Goal: Information Seeking & Learning: Learn about a topic

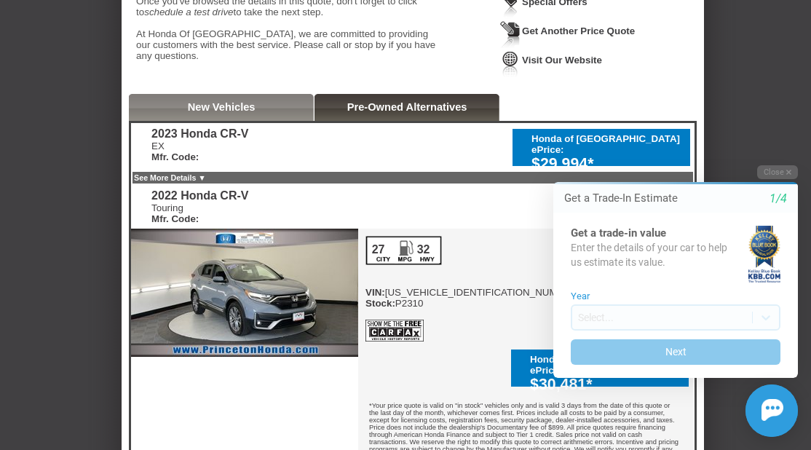
scroll to position [301, 0]
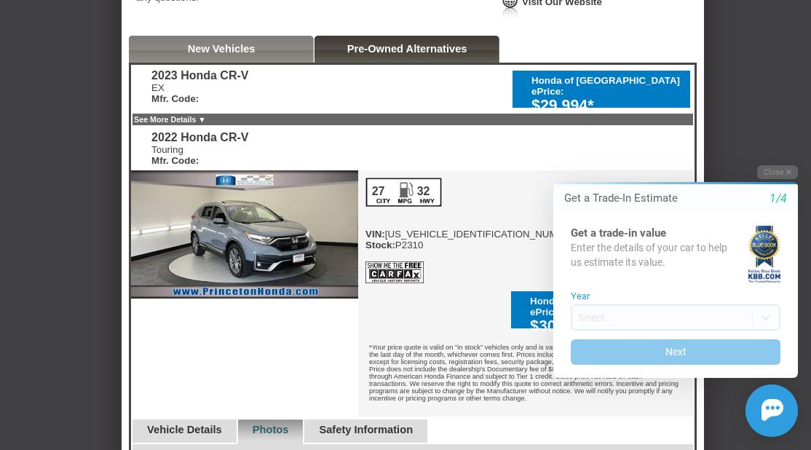
click at [566, 152] on html "Welcome! Get a Trade-In Estimate 1/4 Get a trade-in value Enter the details of …" at bounding box center [667, 152] width 288 height 0
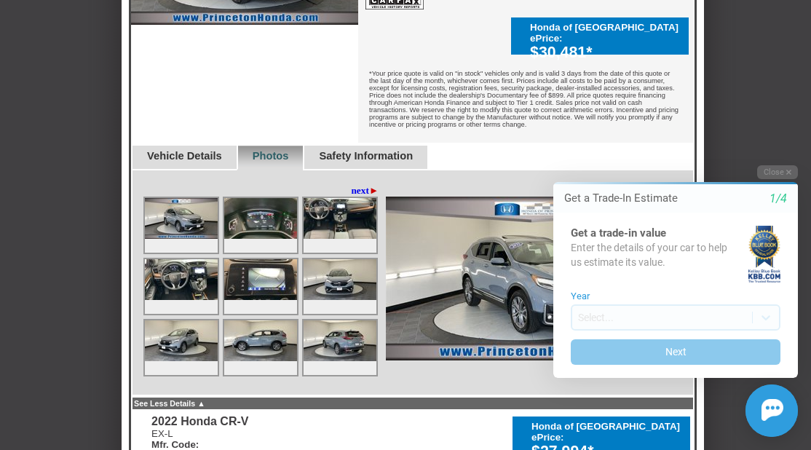
scroll to position [592, 0]
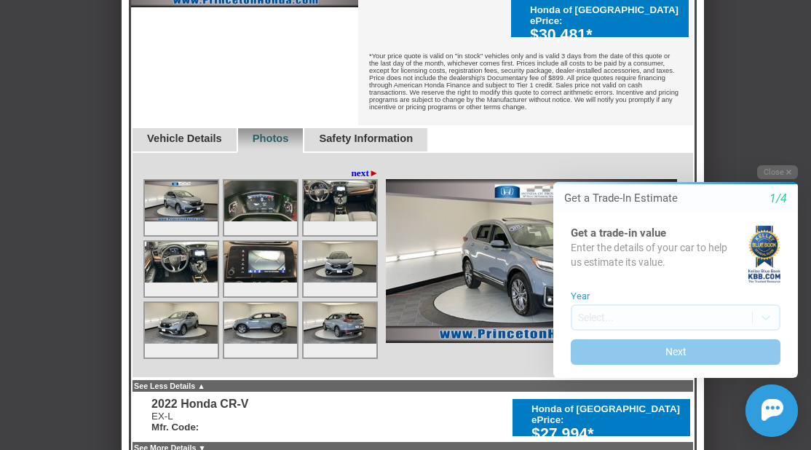
click at [248, 181] on img at bounding box center [260, 201] width 73 height 41
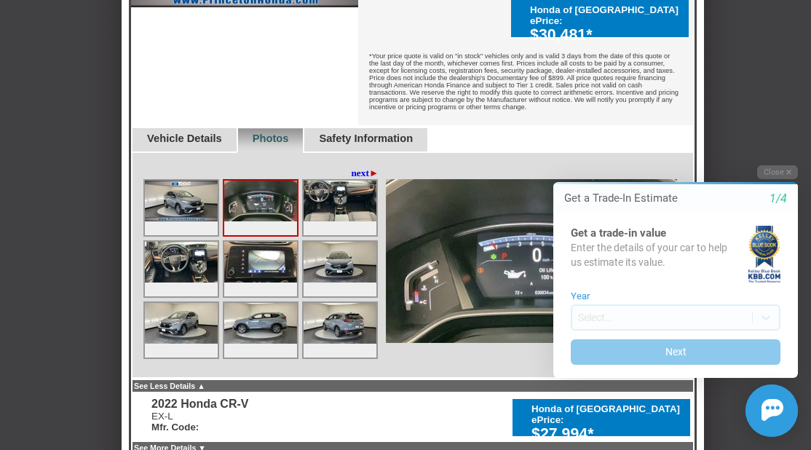
click at [202, 181] on img at bounding box center [181, 201] width 73 height 41
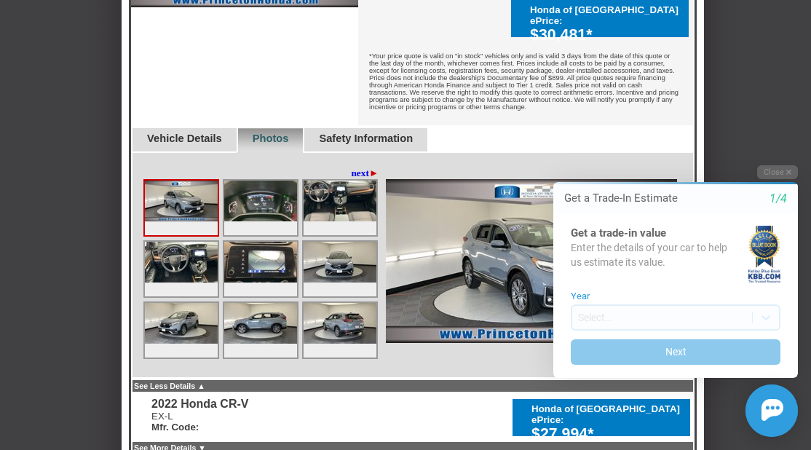
click at [178, 242] on img at bounding box center [181, 262] width 73 height 41
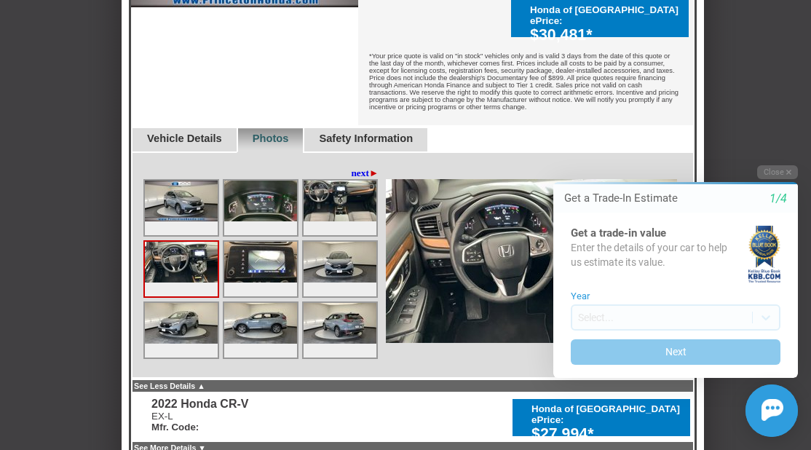
click at [267, 242] on img at bounding box center [260, 262] width 73 height 41
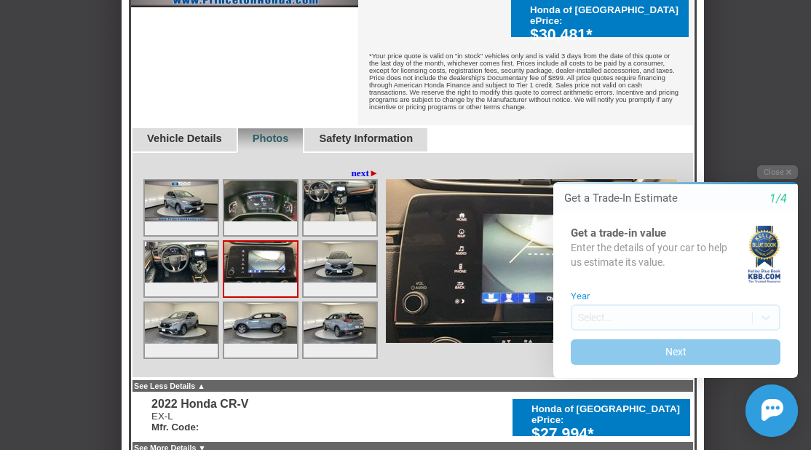
click at [341, 303] on img at bounding box center [340, 323] width 73 height 41
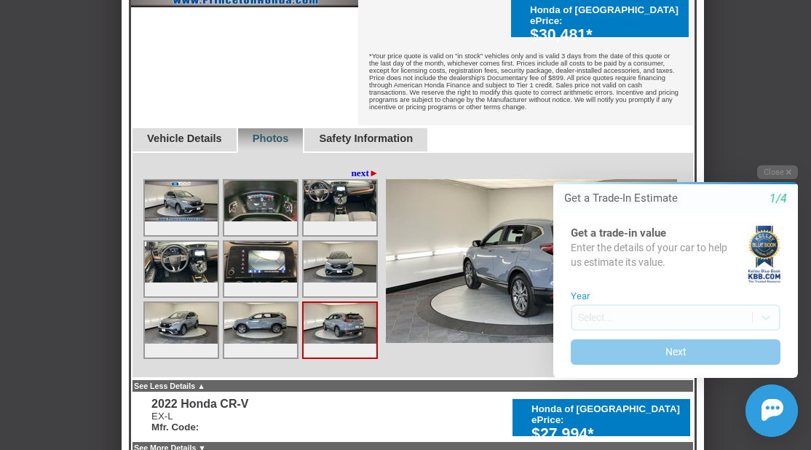
click at [374, 167] on span "►" at bounding box center [373, 172] width 9 height 11
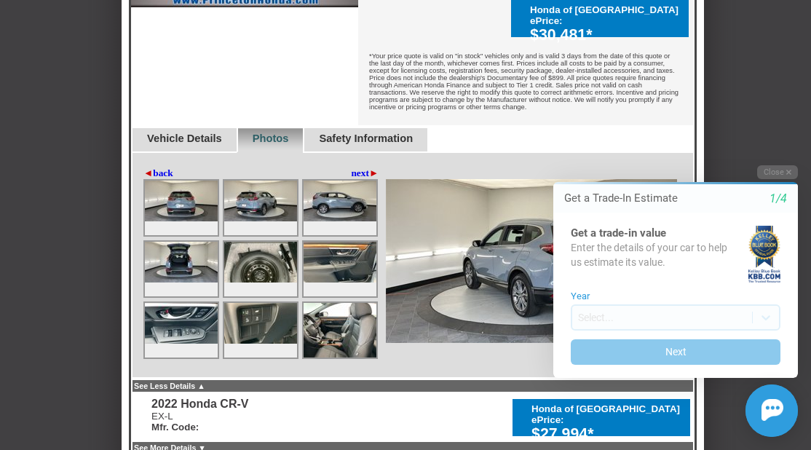
click at [342, 306] on img at bounding box center [340, 330] width 73 height 55
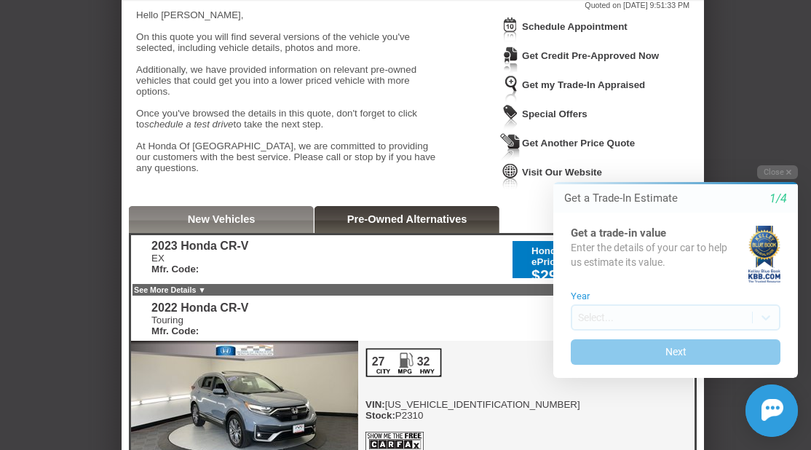
scroll to position [155, 0]
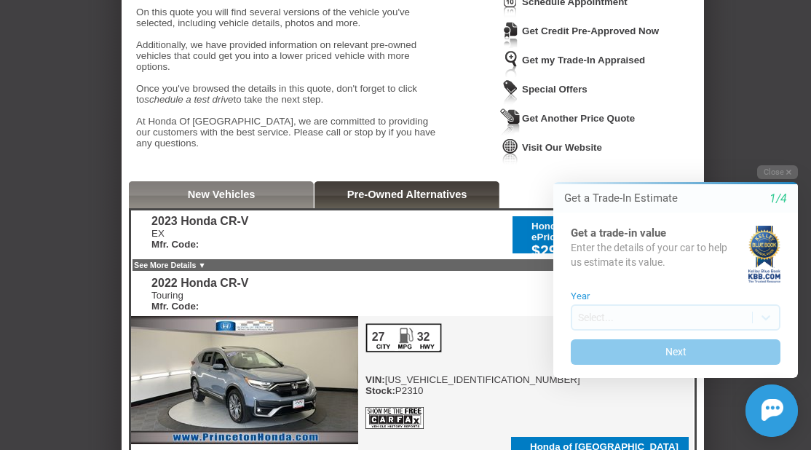
click at [232, 197] on link "New Vehicles" at bounding box center [222, 195] width 68 height 12
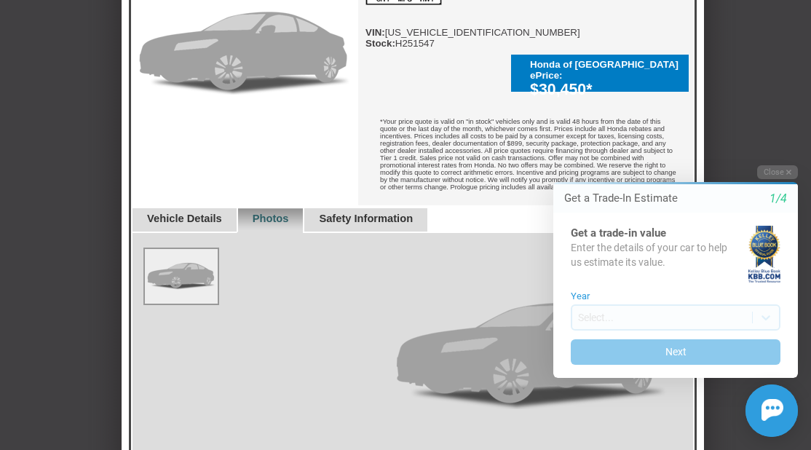
scroll to position [446, 0]
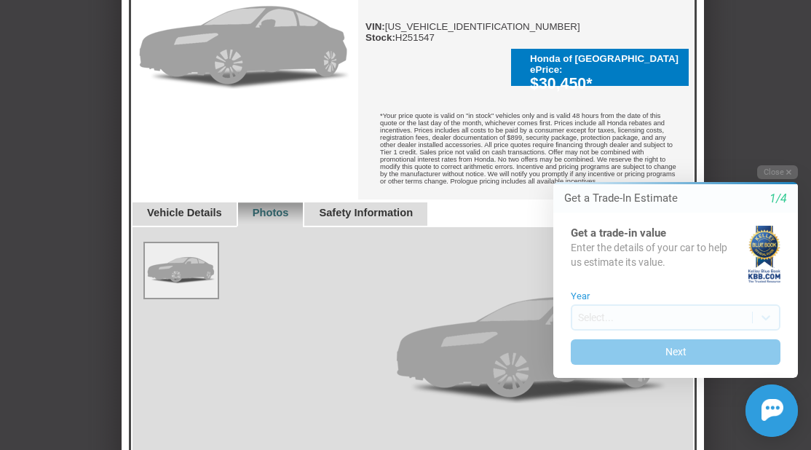
click at [191, 248] on img at bounding box center [181, 270] width 73 height 55
click at [278, 207] on link "Photos" at bounding box center [271, 213] width 36 height 12
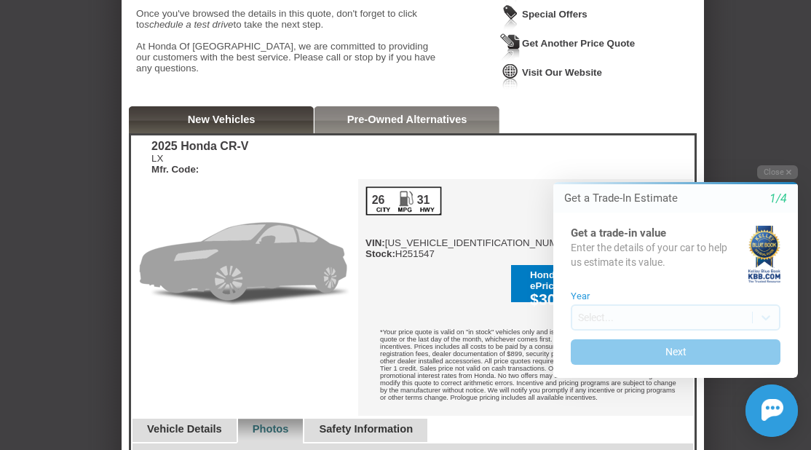
scroll to position [228, 0]
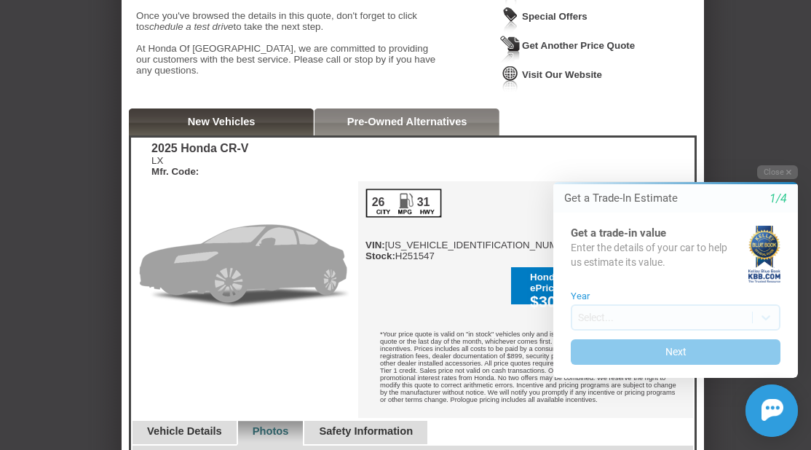
click at [363, 125] on link "Pre-Owned Alternatives" at bounding box center [407, 122] width 120 height 12
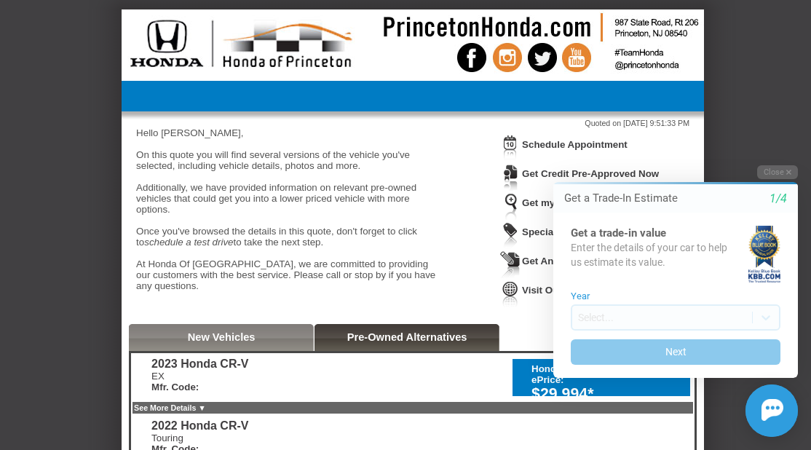
scroll to position [0, 0]
